Goal: Use online tool/utility: Use online tool/utility

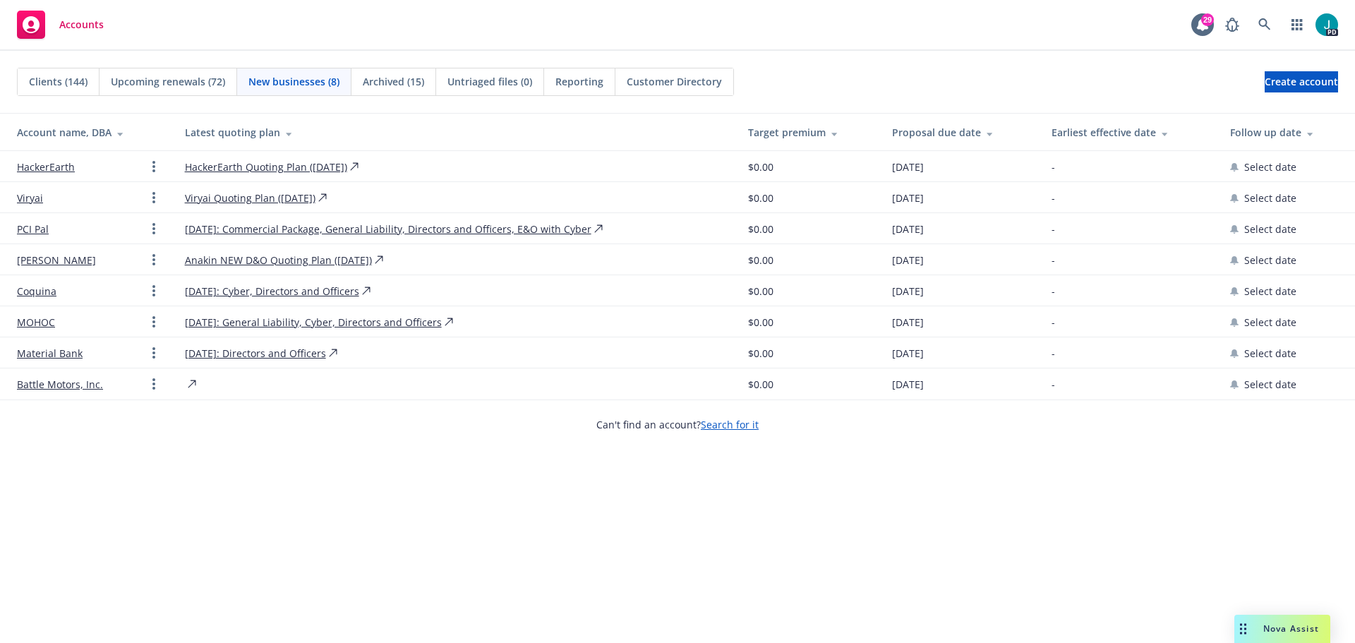
click at [1268, 632] on span "Nova Assist" at bounding box center [1291, 628] width 56 height 12
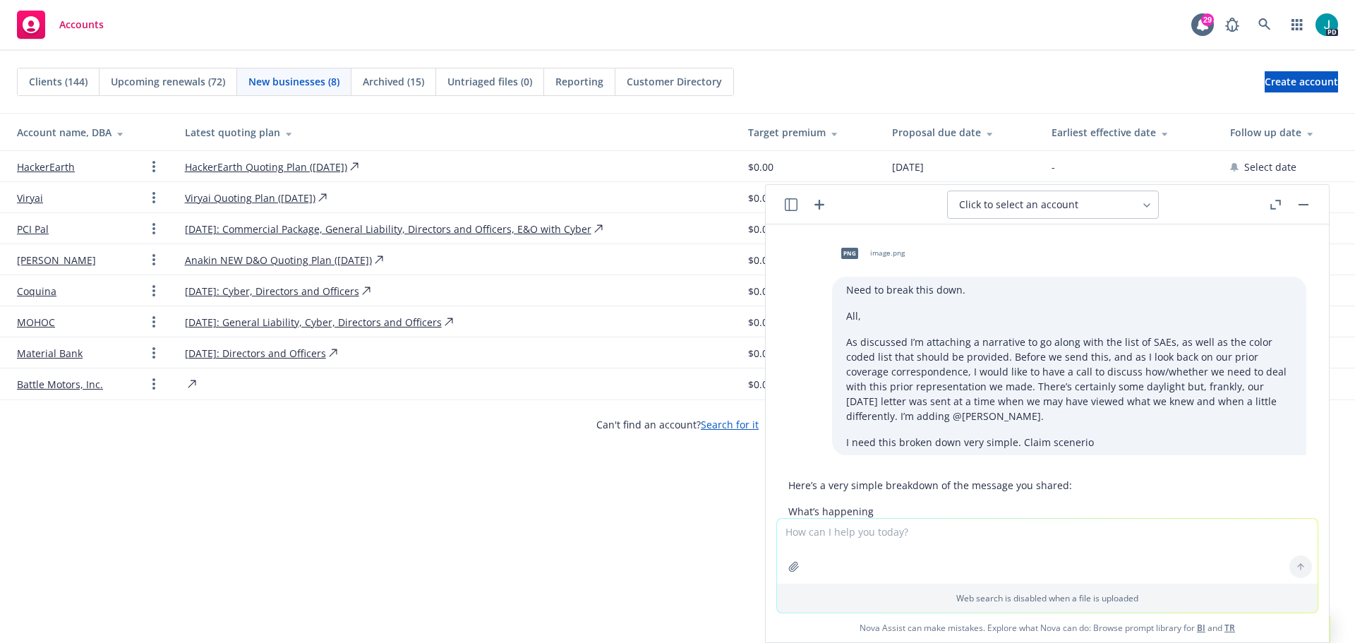
click at [966, 530] on textarea at bounding box center [1047, 551] width 540 height 65
paste textarea "Should I use [PERSON_NAME] for this? FWIW I looked up info on the bonds and the…"
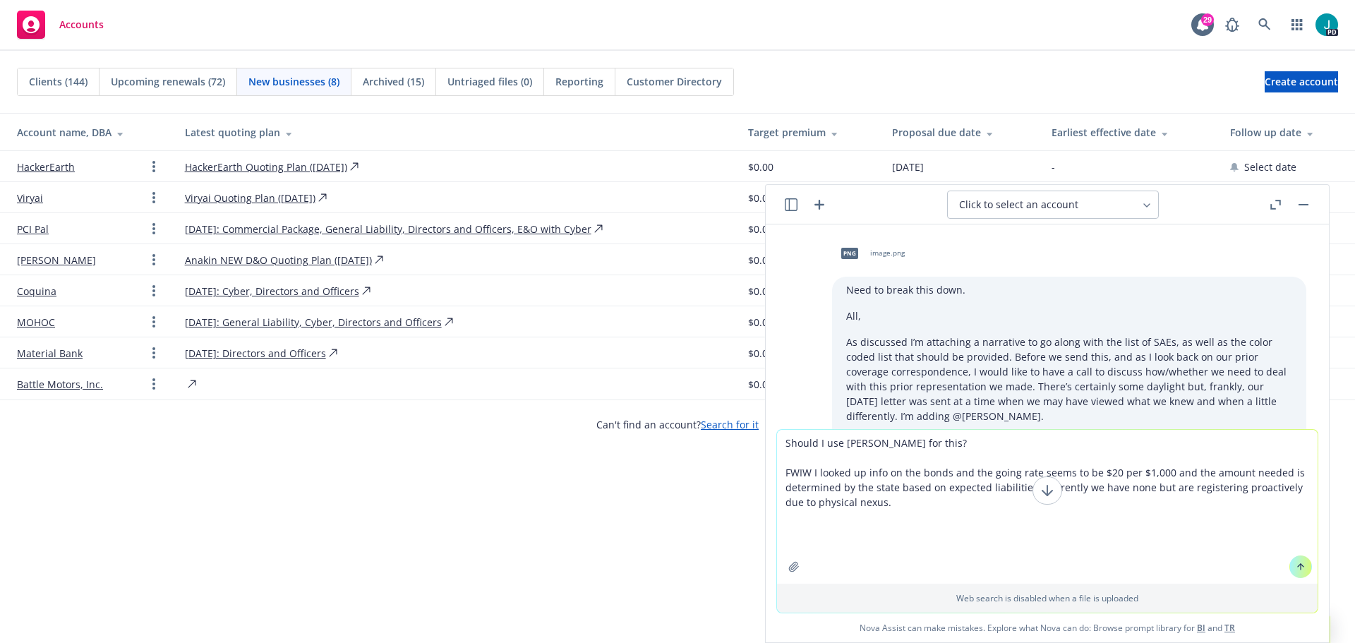
click at [838, 536] on textarea "Should I use [PERSON_NAME] for this? FWIW I looked up info on the bonds and the…" at bounding box center [1047, 507] width 540 height 154
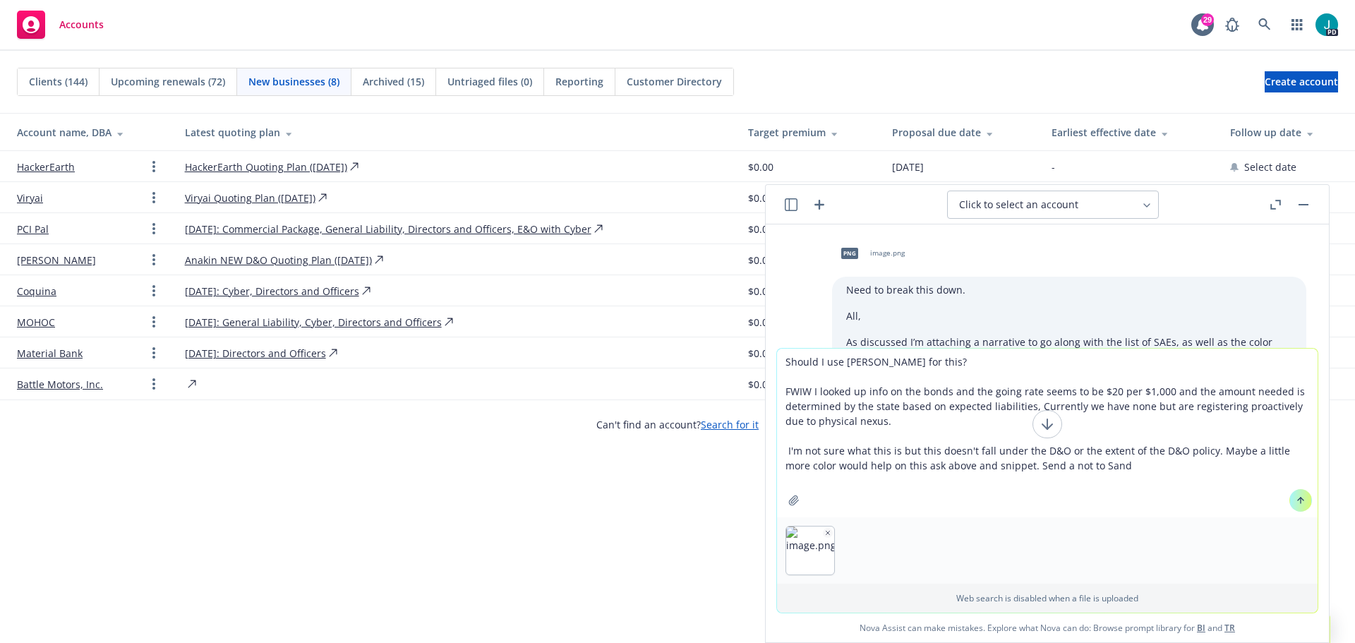
type textarea "Should I use [PERSON_NAME] for this? FWIW I looked up info on the bonds and the…"
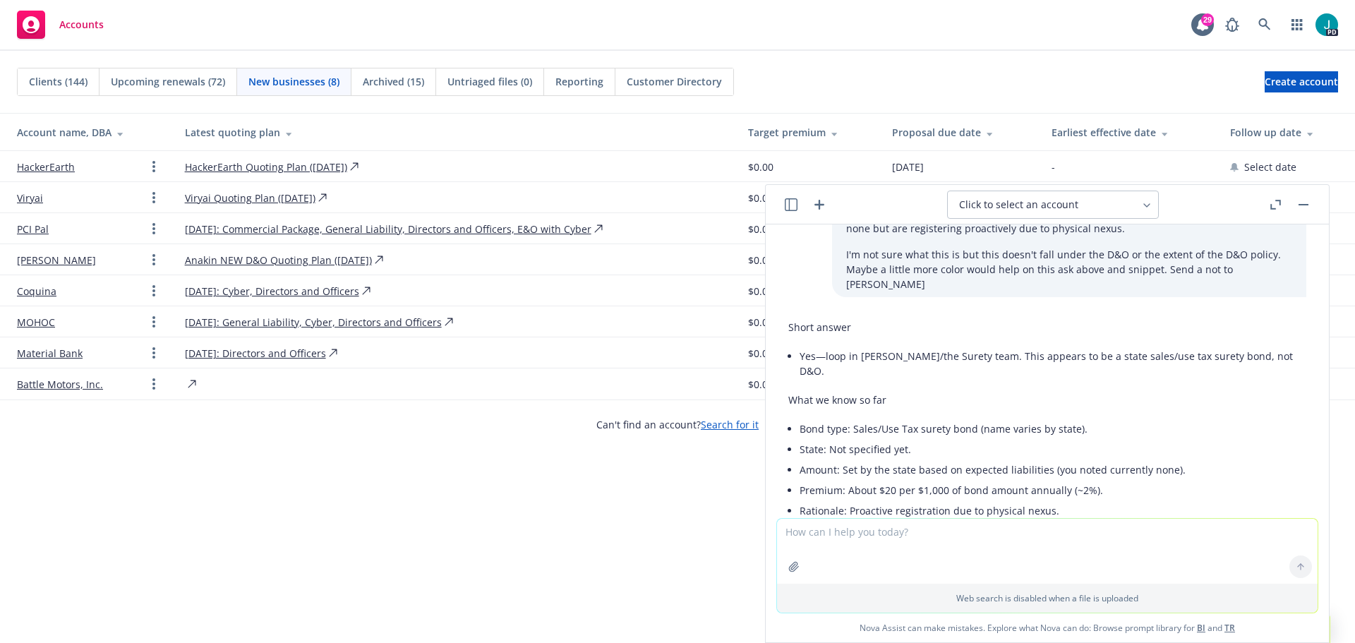
scroll to position [885, 0]
click at [816, 550] on textarea at bounding box center [1047, 551] width 540 height 65
type textarea "Ok, Write the email to [PERSON_NAME]"
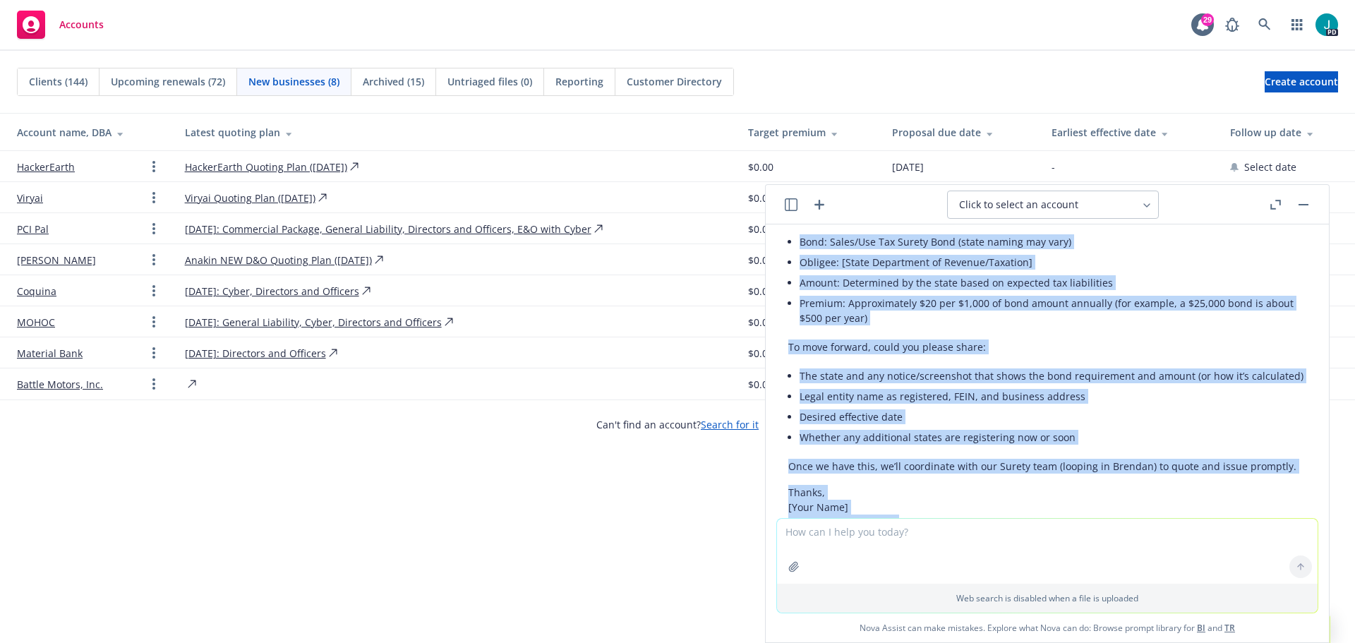
scroll to position [2063, 0]
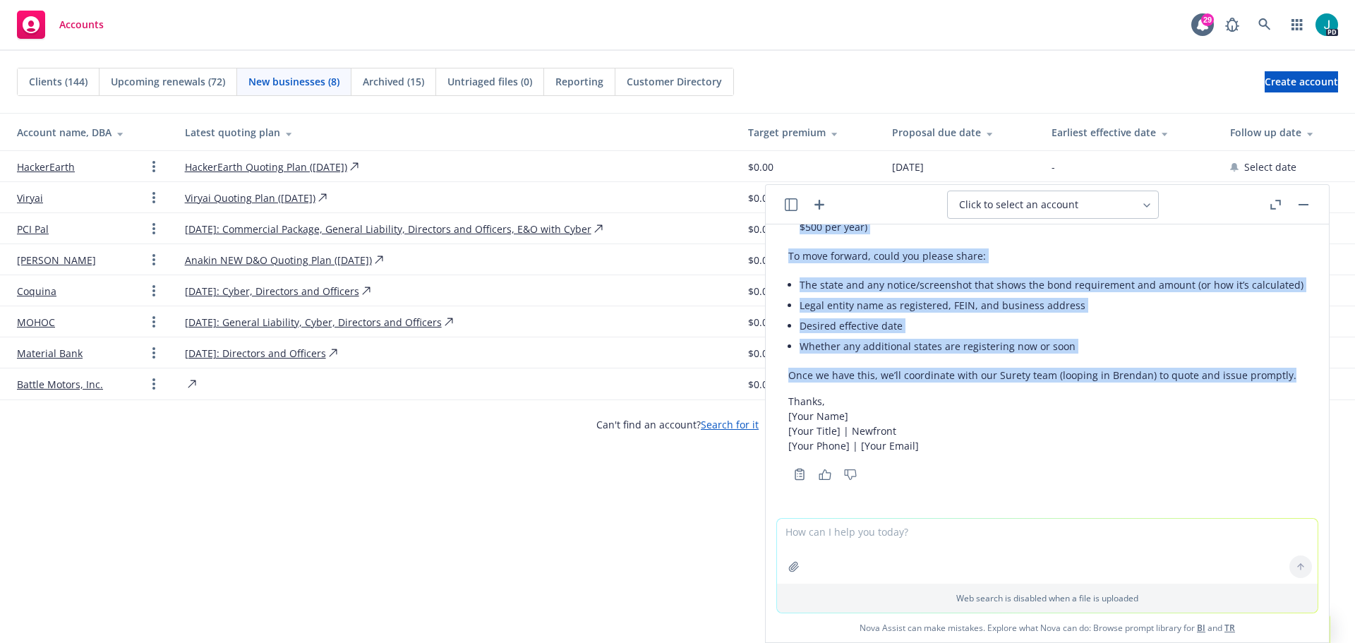
drag, startPoint x: 790, startPoint y: 321, endPoint x: 1281, endPoint y: 380, distance: 494.7
click at [1281, 380] on div "Subject: Clarification and next steps on state tax bond requirement Hi [PERSON_…" at bounding box center [1047, 237] width 518 height 443
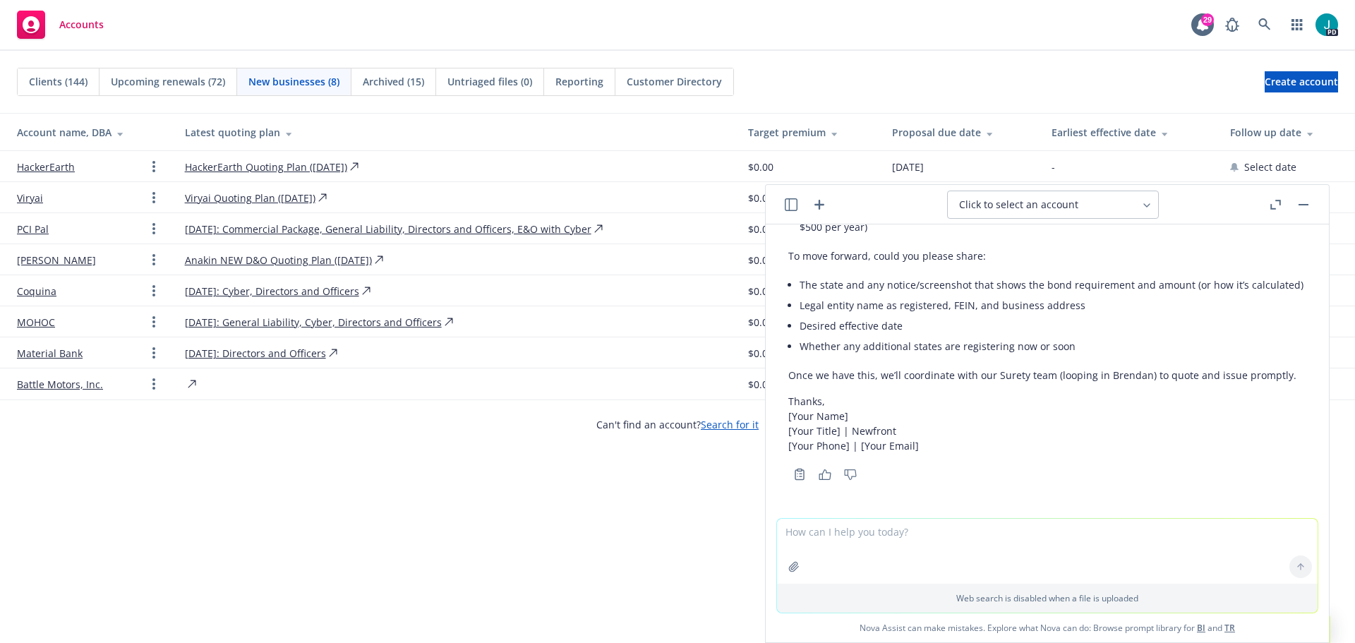
drag, startPoint x: 970, startPoint y: 388, endPoint x: 1219, endPoint y: 407, distance: 250.5
click at [1173, 414] on p "Thanks, [Your Name] [Your Title] | Newfront [Your Phone] | [Your Email]" at bounding box center [1047, 423] width 518 height 59
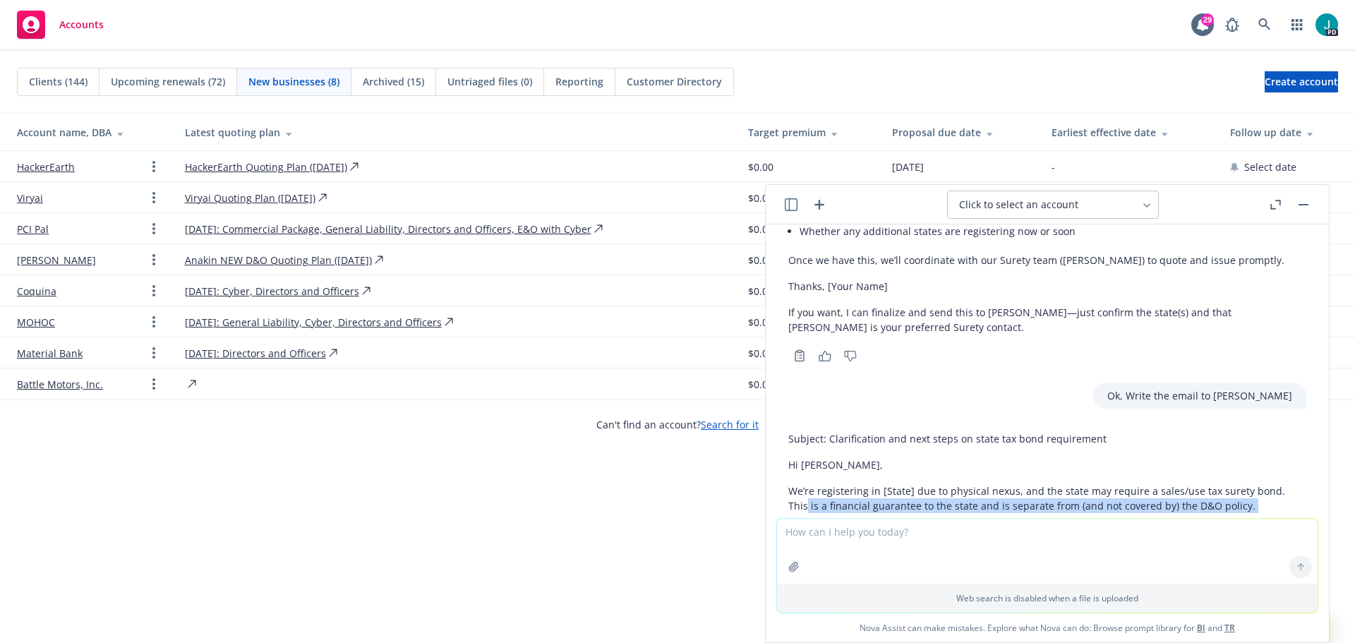
scroll to position [1656, 0]
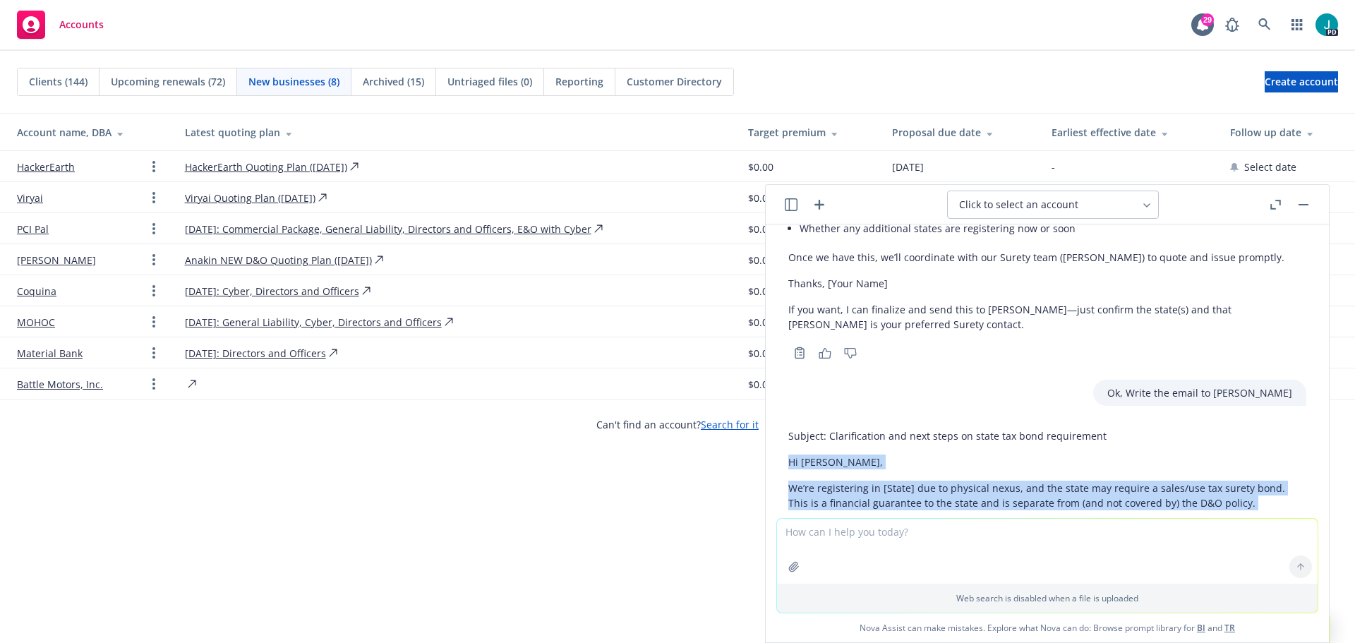
drag, startPoint x: 1281, startPoint y: 371, endPoint x: 791, endPoint y: 445, distance: 495.3
copy div "Hi [PERSON_NAME], We’re registering in [State] due to physical nexus, and the s…"
drag, startPoint x: 962, startPoint y: 526, endPoint x: 953, endPoint y: 531, distance: 10.7
click at [962, 526] on textarea at bounding box center [1047, 551] width 540 height 65
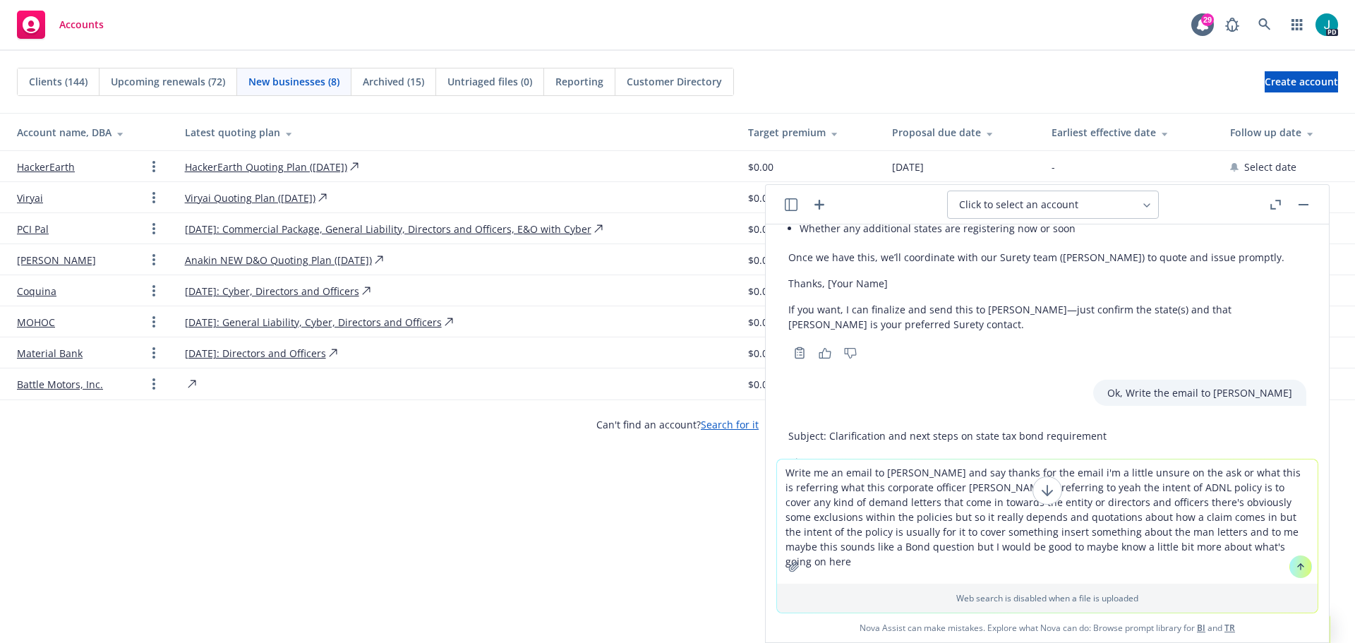
type textarea "Write me an email to [PERSON_NAME] and say thanks for the email i'm a little un…"
click at [1302, 568] on button at bounding box center [1300, 566] width 23 height 23
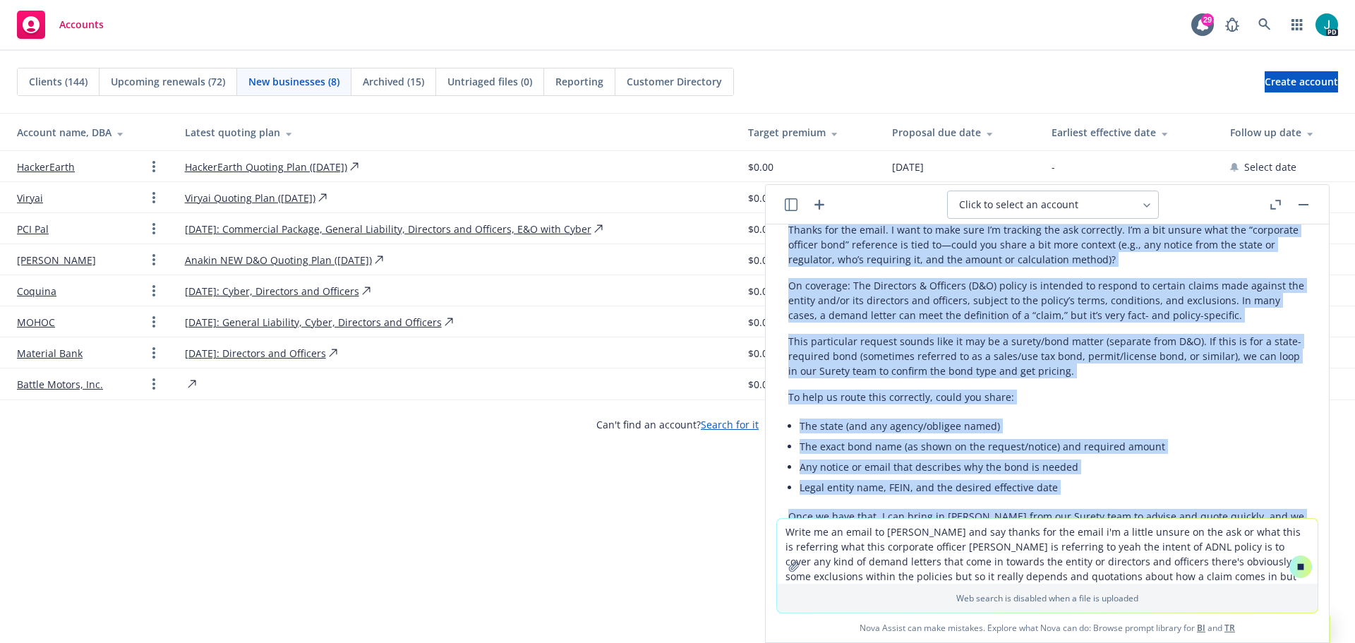
scroll to position [2374, 0]
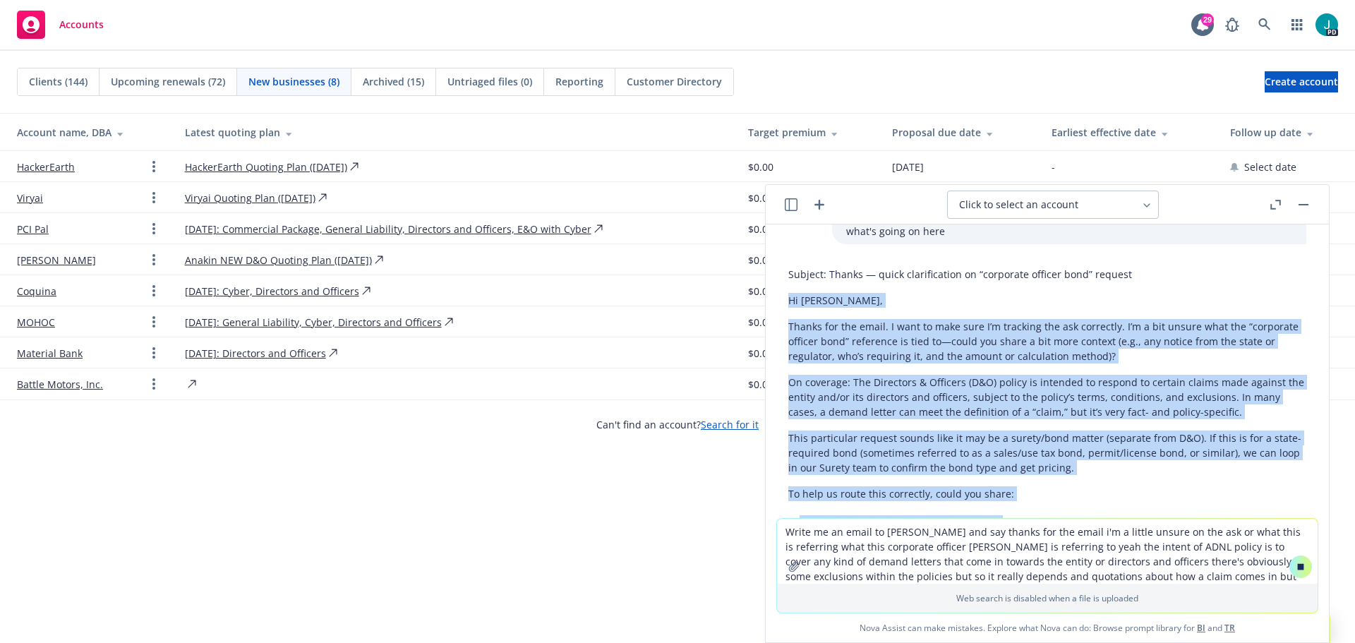
drag, startPoint x: 991, startPoint y: 387, endPoint x: 785, endPoint y: 291, distance: 227.6
click at [785, 291] on div "Subject: Thanks — quick clarification on “corporate officer bond” request Hi [P…" at bounding box center [1047, 506] width 540 height 491
copy div "Lo Ipsum, Dolors ame con adipi. E sedd ei temp inci U’l etdolore mag ali enimad…"
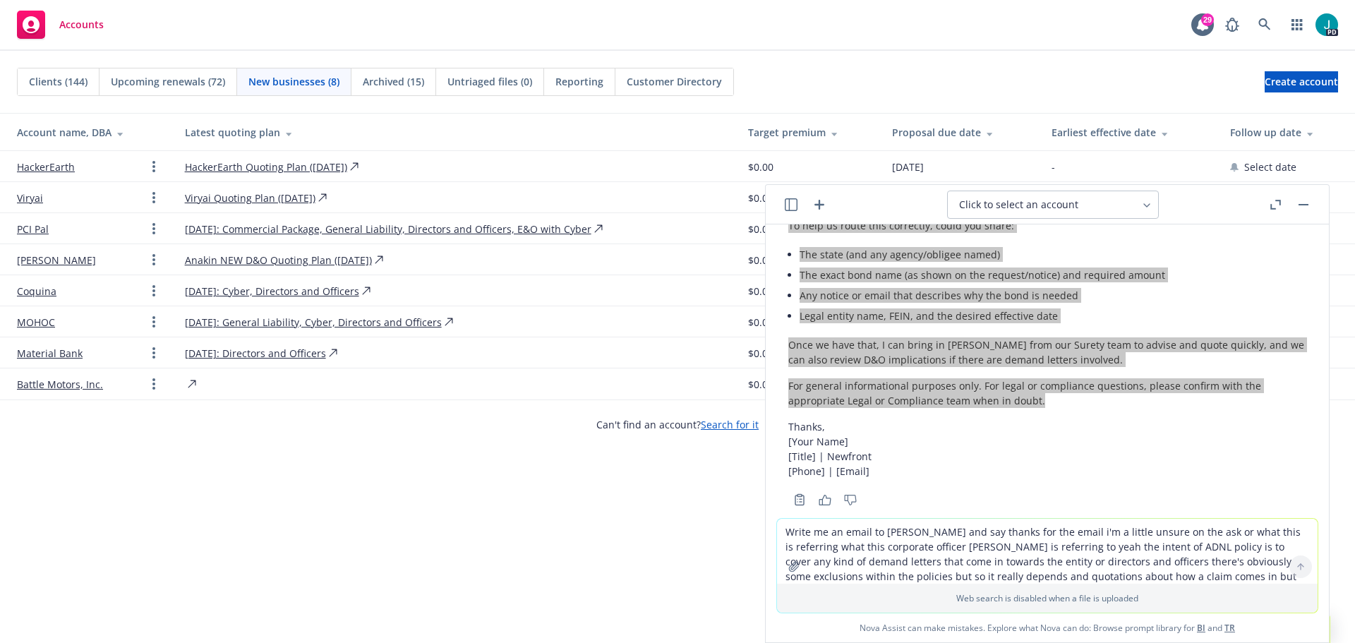
scroll to position [2729, 0]
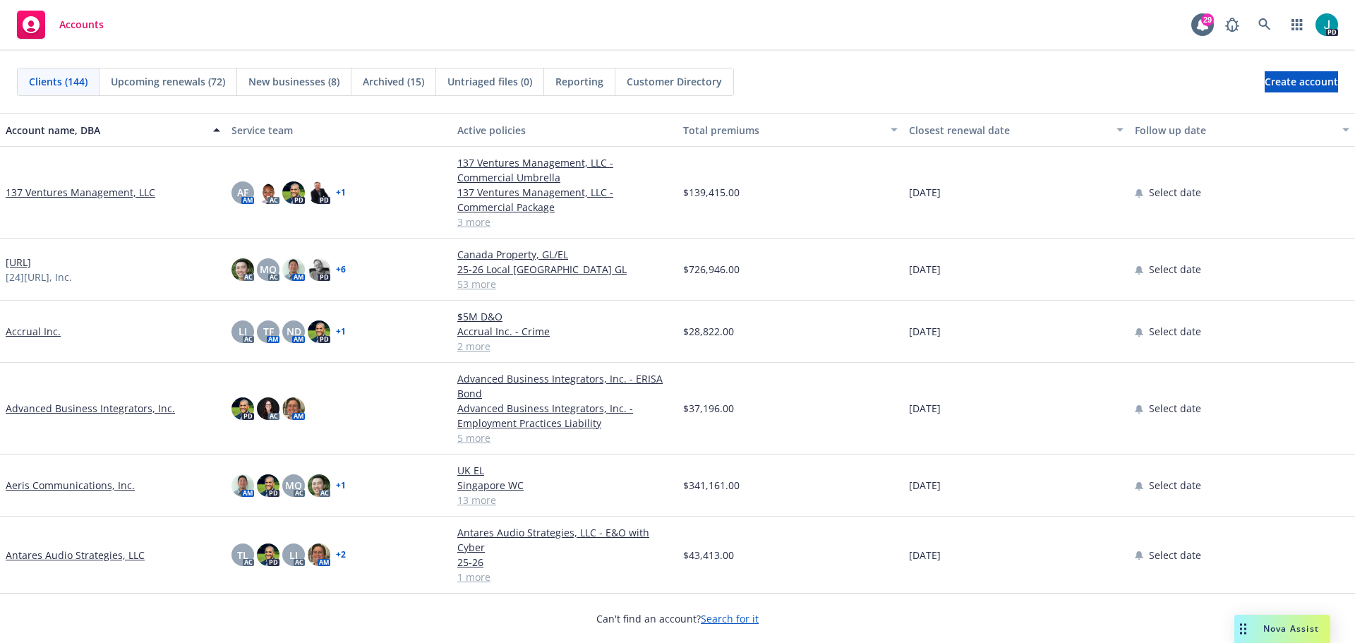
click at [1252, 622] on div "Nova Assist" at bounding box center [1291, 628] width 78 height 12
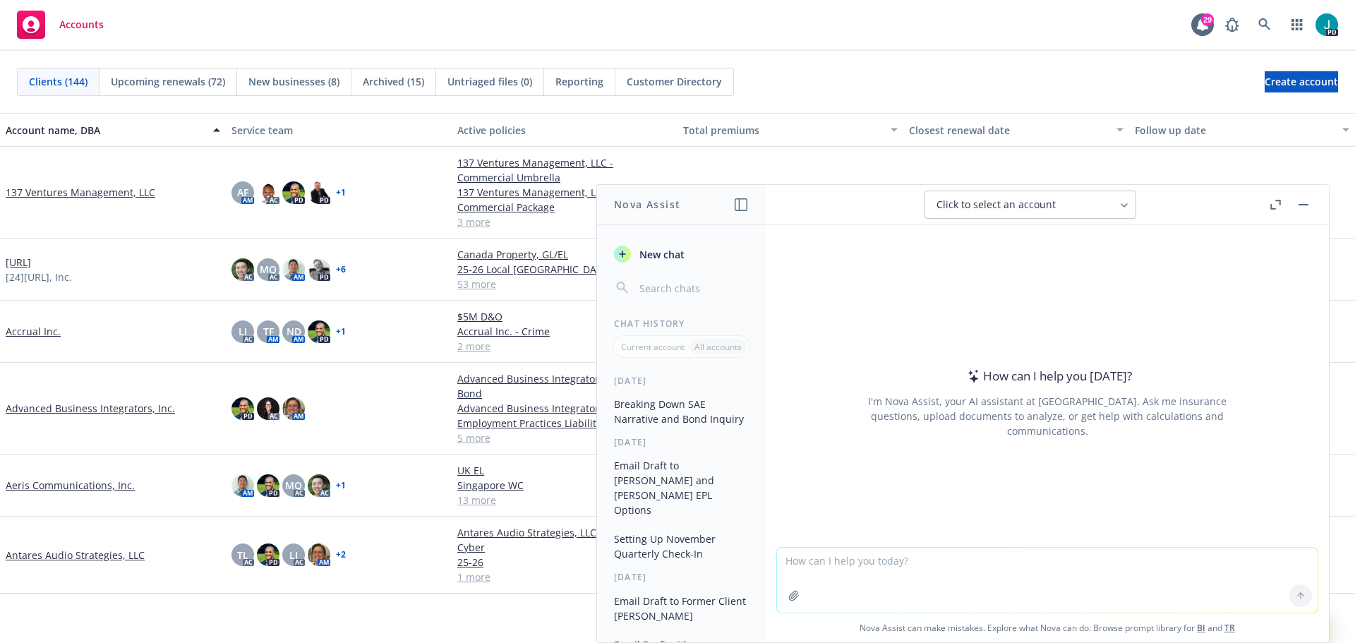
click at [941, 553] on textarea at bounding box center [1047, 580] width 540 height 65
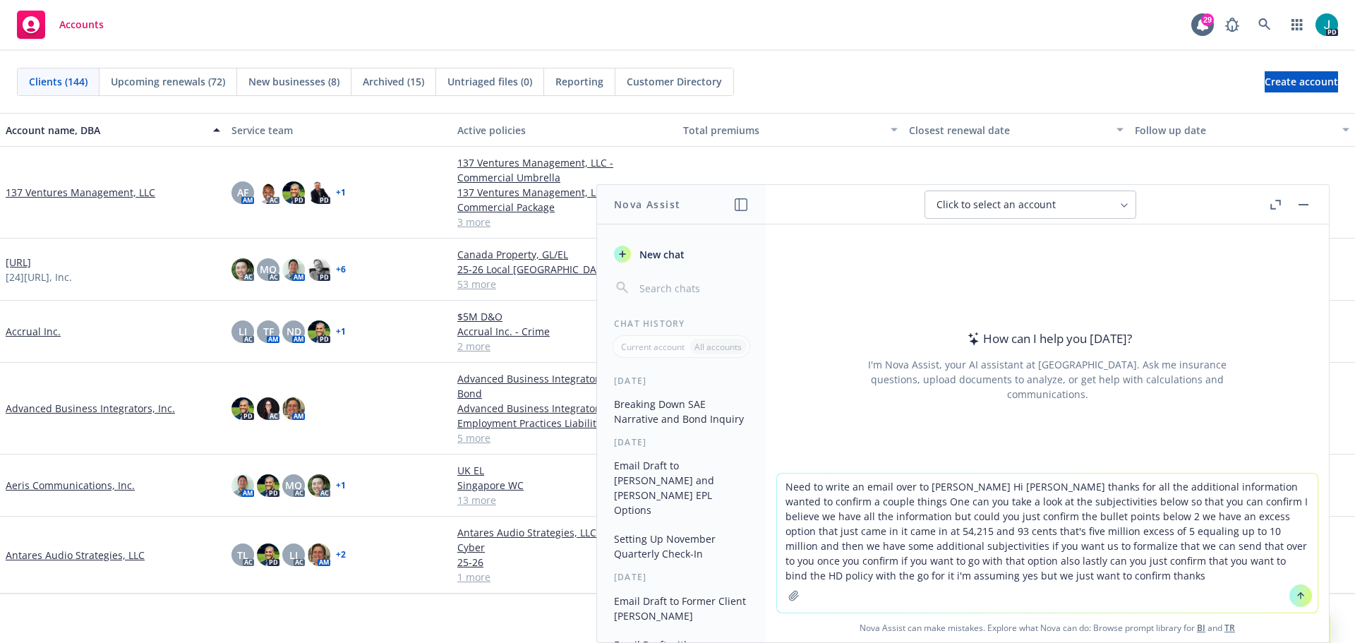
type textarea "Need to write an email over to Michael Hi Michael thanks for all the additional…"
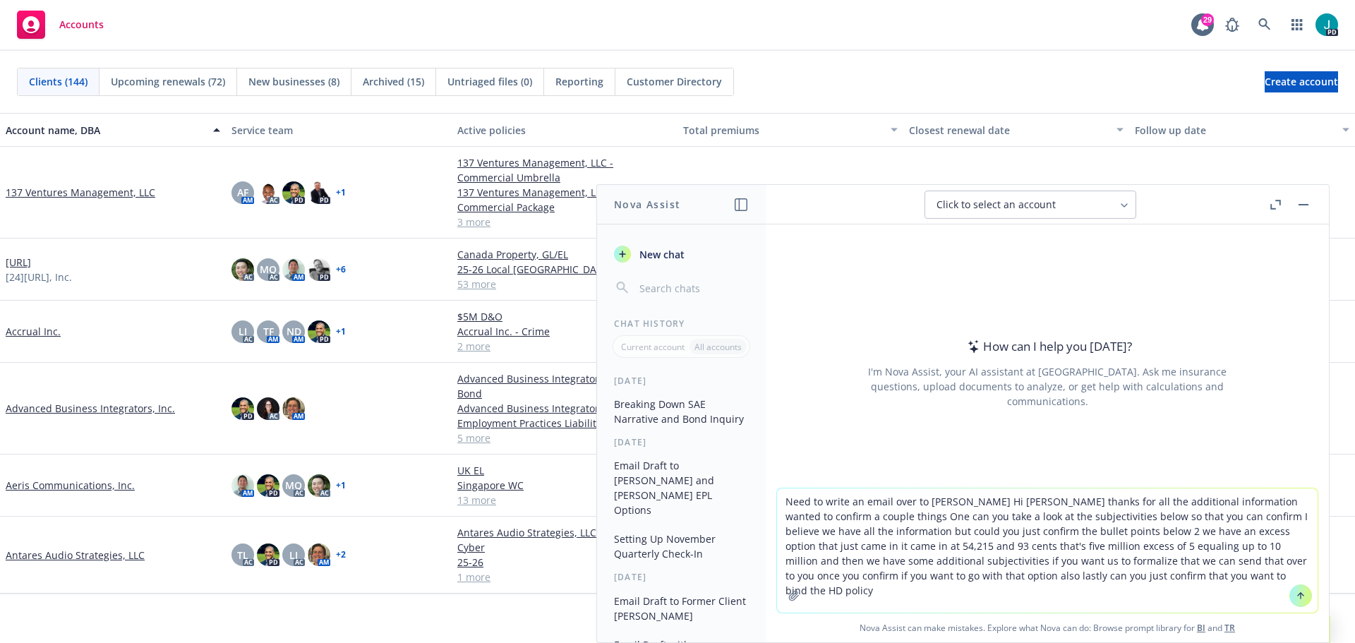
click at [1289, 595] on button at bounding box center [1300, 595] width 23 height 23
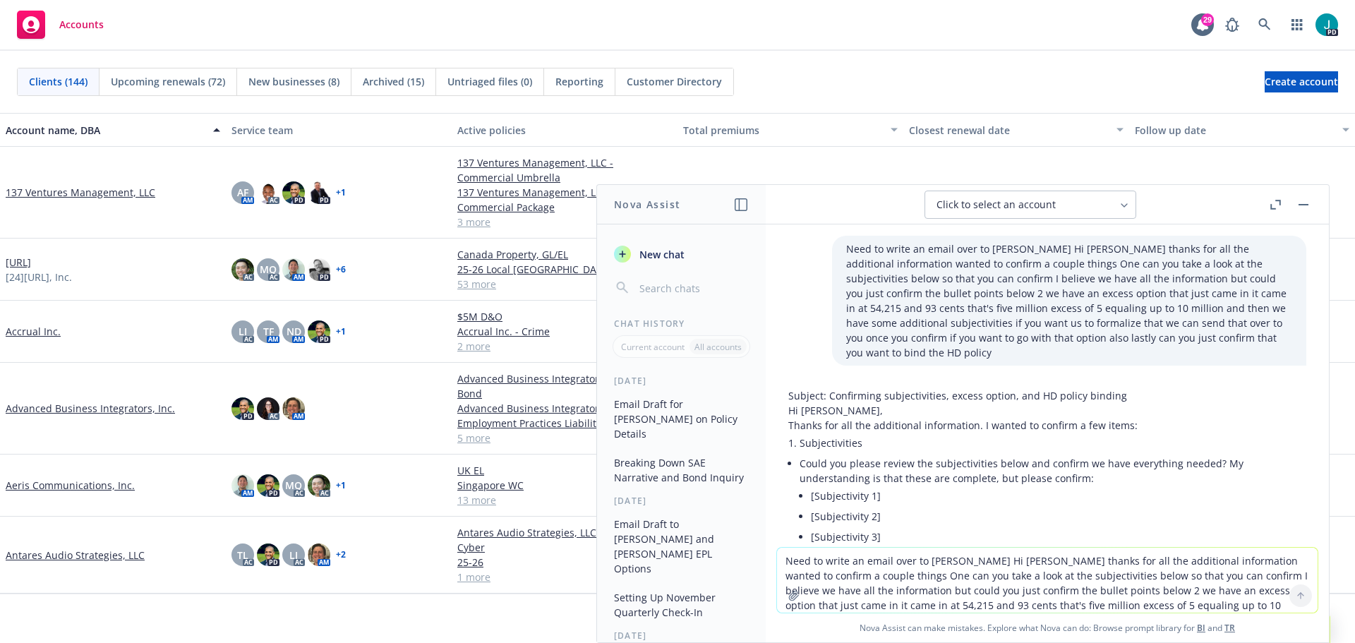
click at [790, 403] on p "Hi Michael," at bounding box center [1047, 410] width 518 height 15
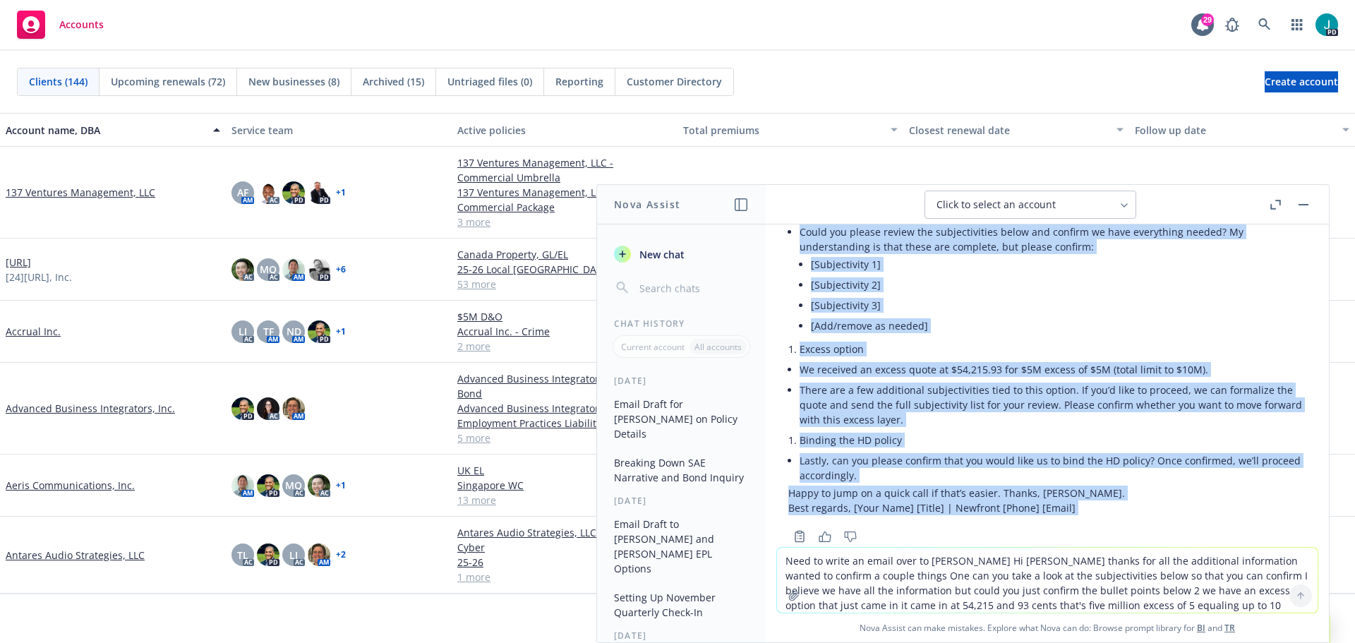
scroll to position [250, 0]
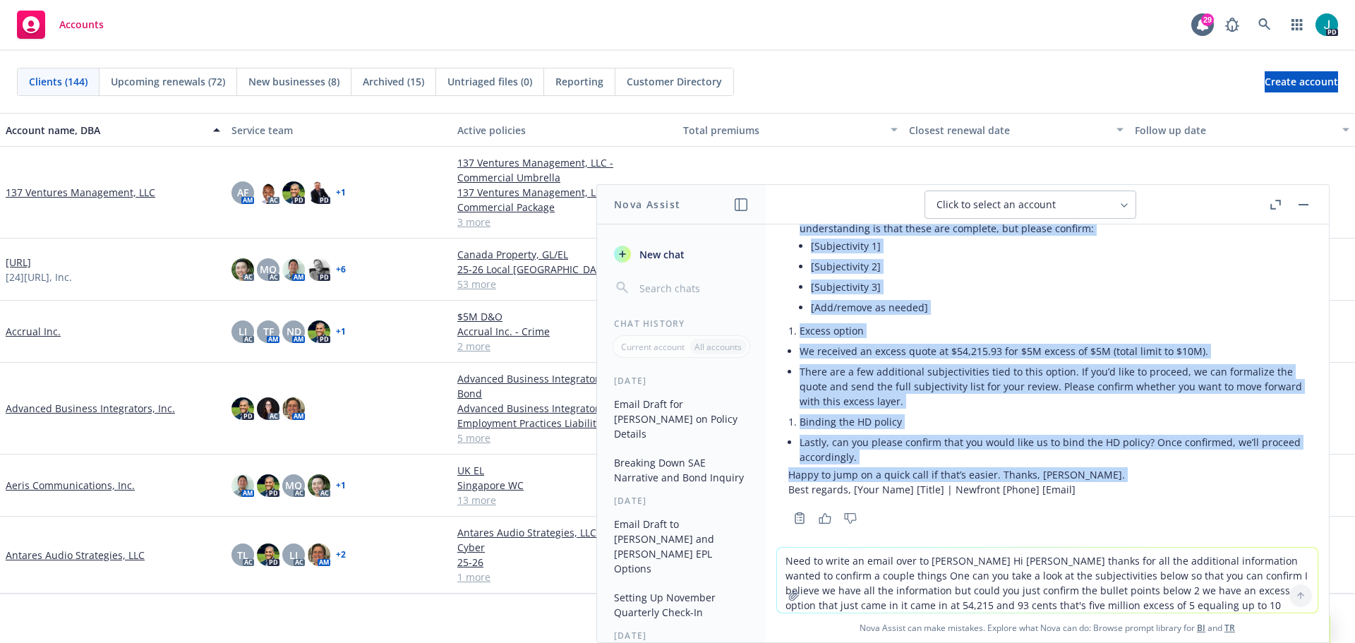
drag, startPoint x: 790, startPoint y: 397, endPoint x: 1096, endPoint y: 458, distance: 312.2
click at [1096, 458] on div "Subject: Confirming subjectivities, excess option, and HD policy binding Hi Mic…" at bounding box center [1047, 317] width 518 height 358
copy div "Hi Michael, Thanks for all the additional information. I wanted to confirm a fe…"
